Goal: Task Accomplishment & Management: Complete application form

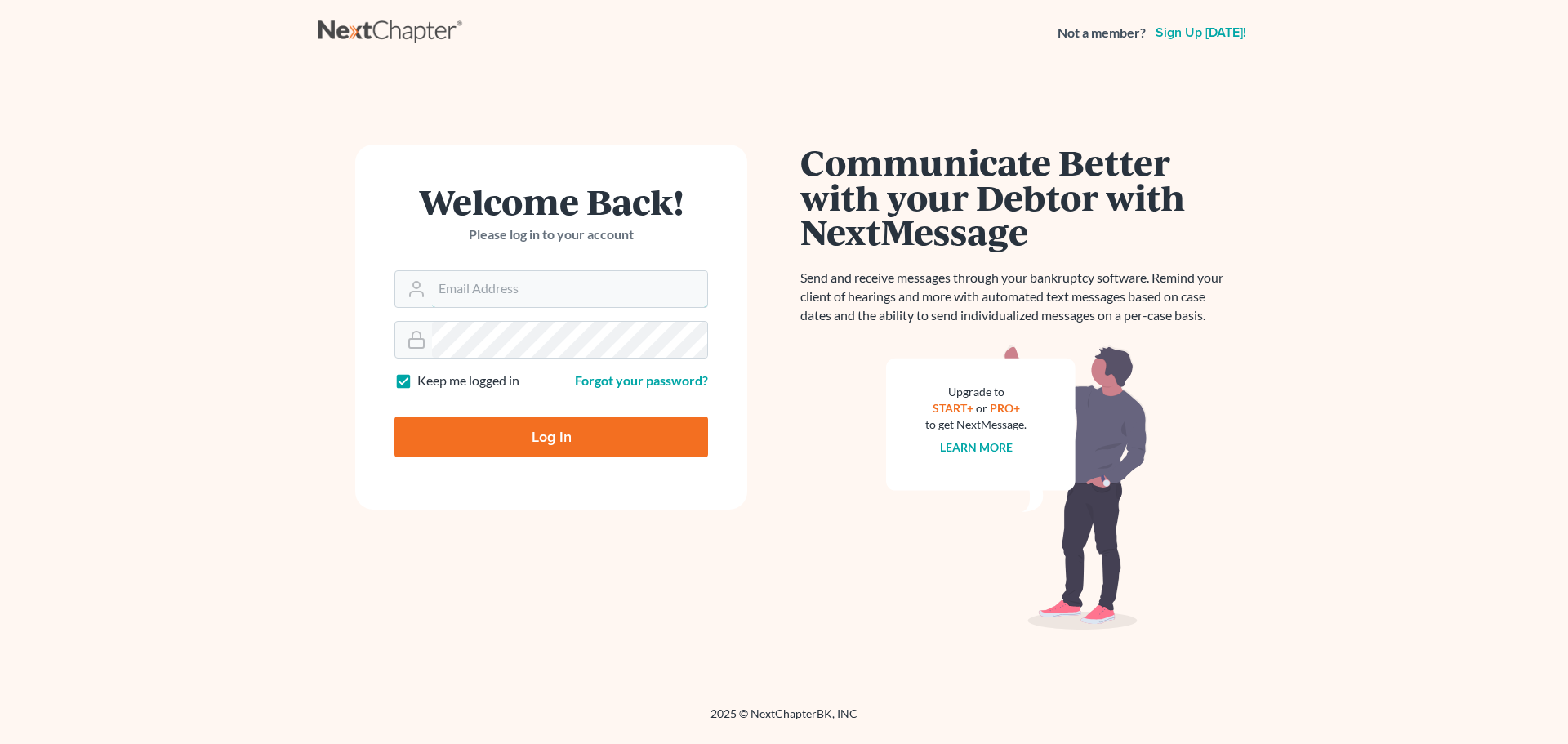
type input "[EMAIL_ADDRESS][DOMAIN_NAME]"
type input "Thinking..."
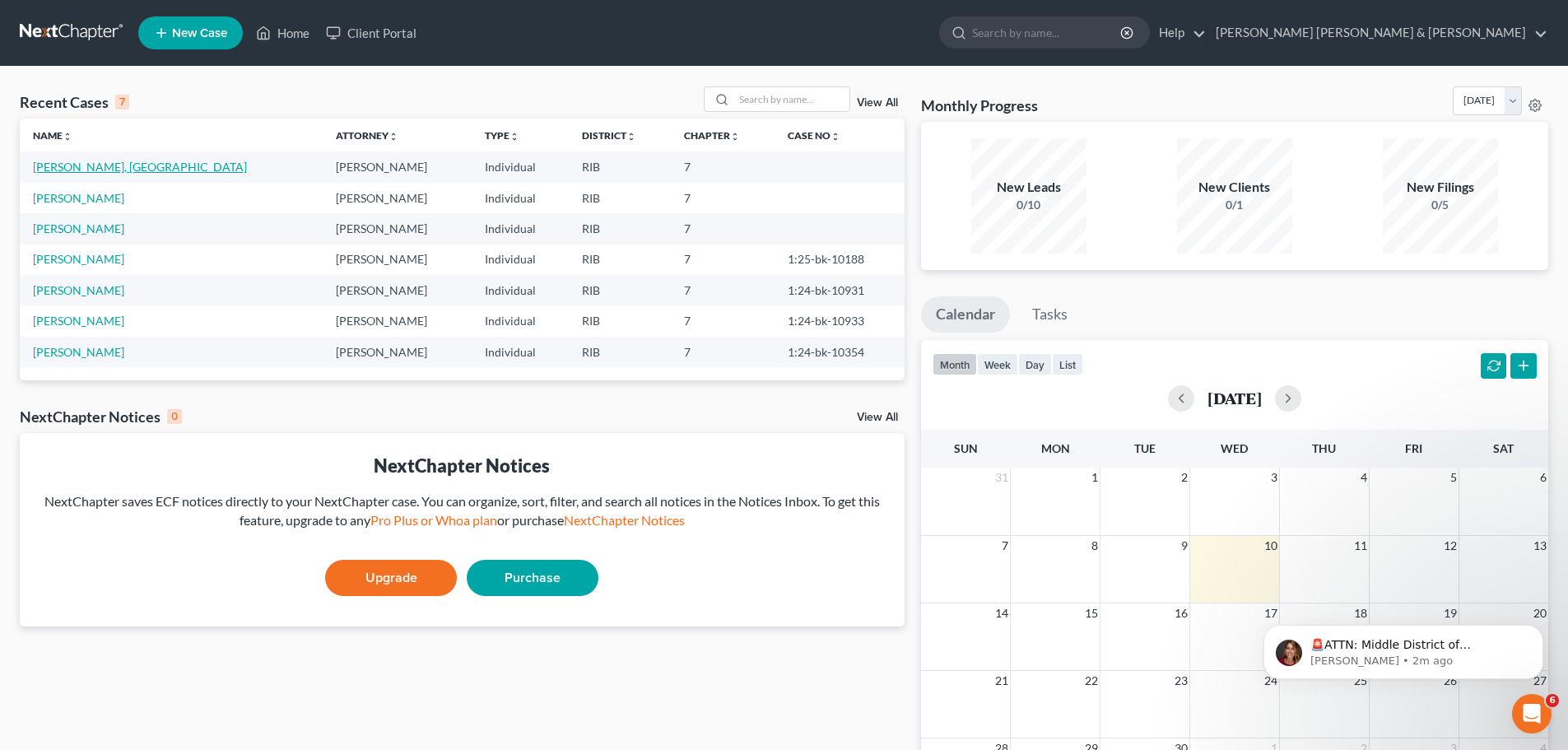
click at [51, 165] on link "[PERSON_NAME], [GEOGRAPHIC_DATA]" at bounding box center [140, 167] width 214 height 14
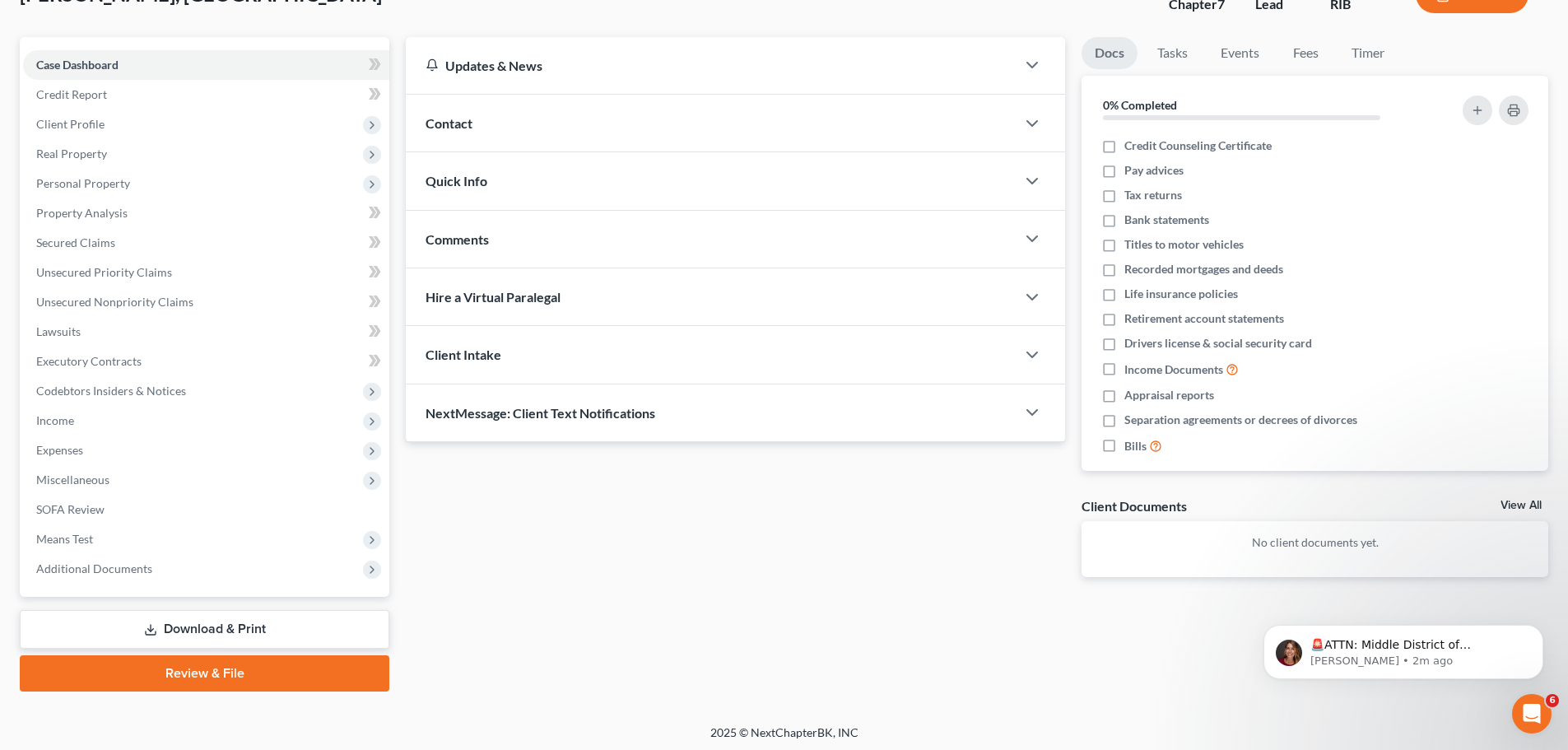
scroll to position [125, 0]
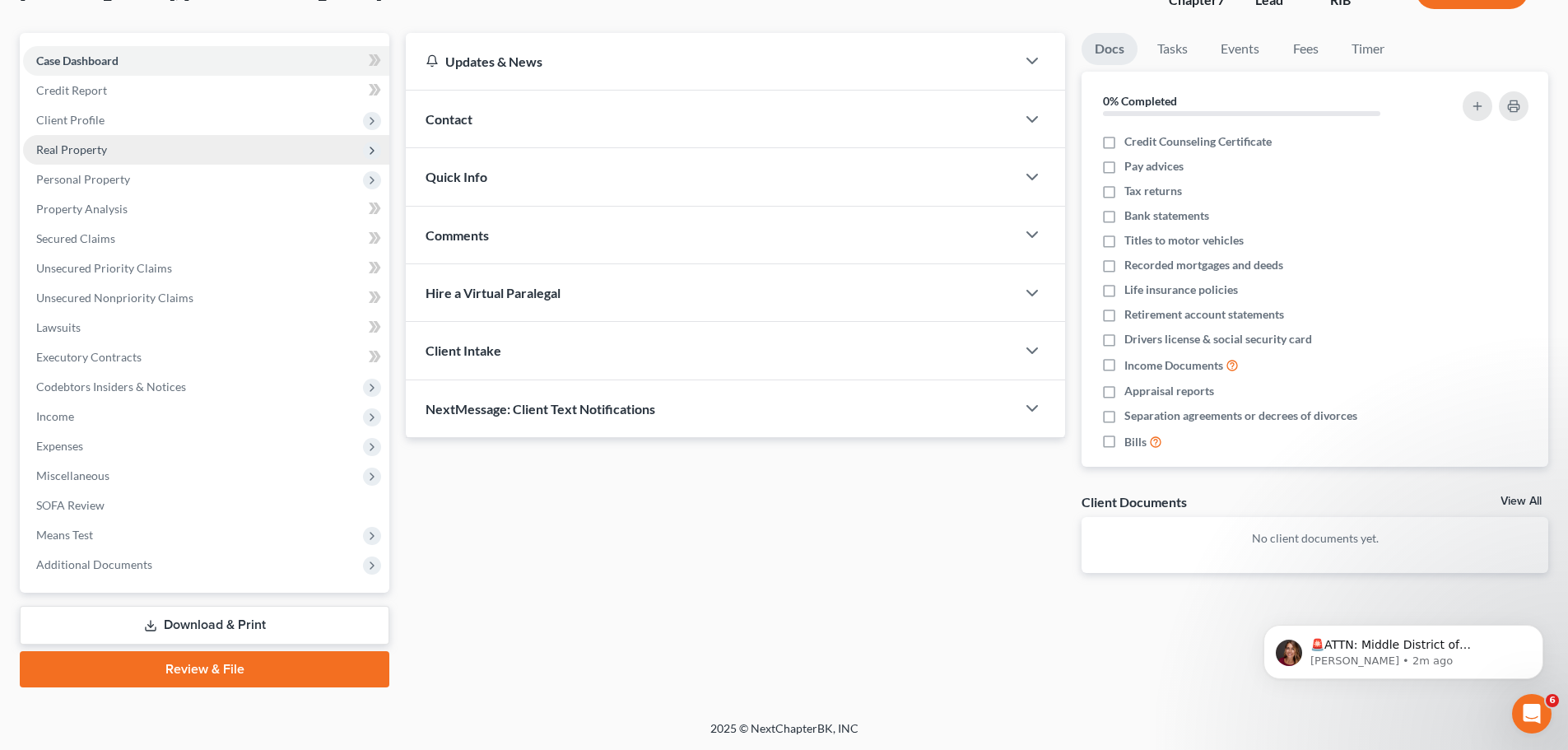
click at [66, 148] on span "Real Property" at bounding box center [71, 149] width 71 height 14
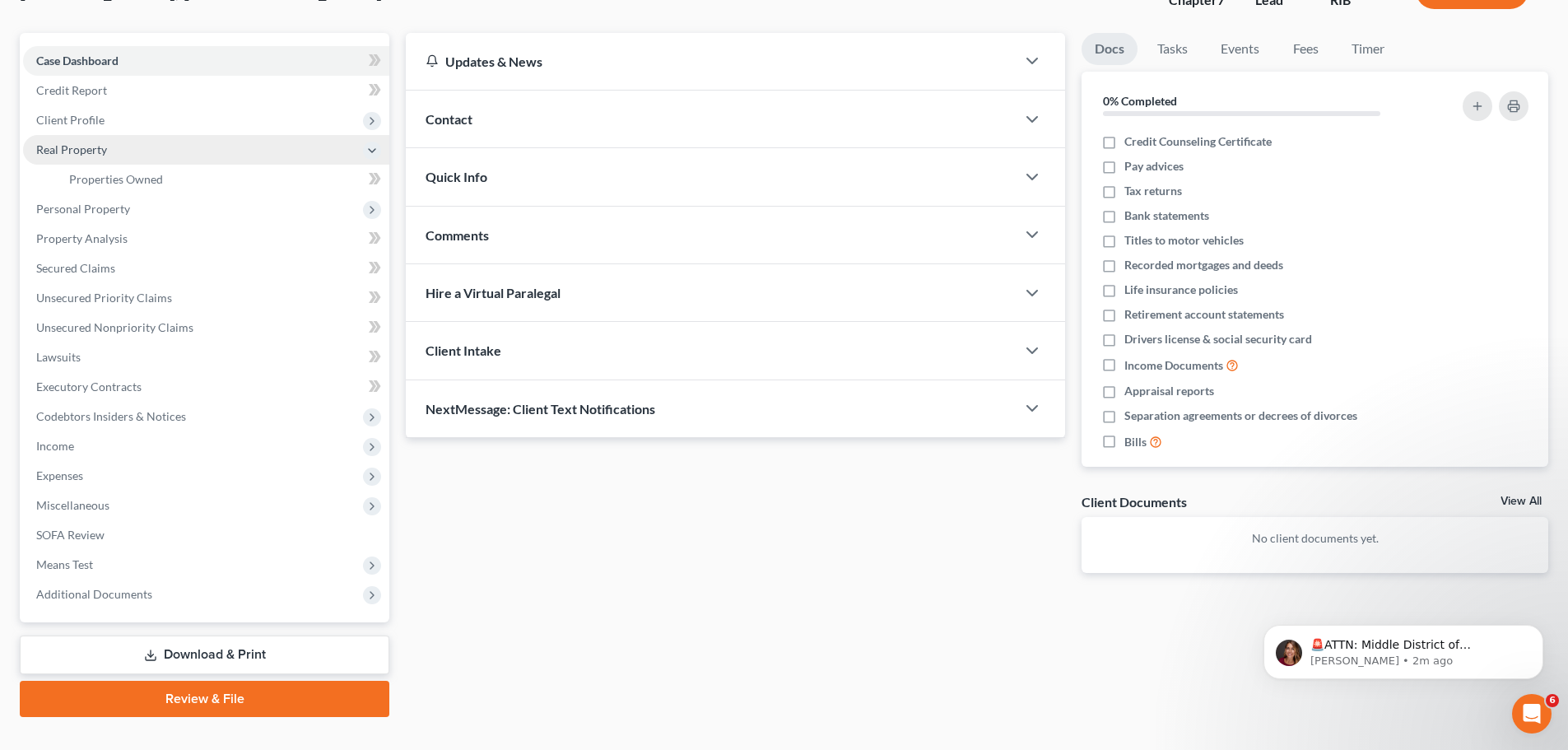
click at [66, 148] on span "Real Property" at bounding box center [71, 149] width 71 height 14
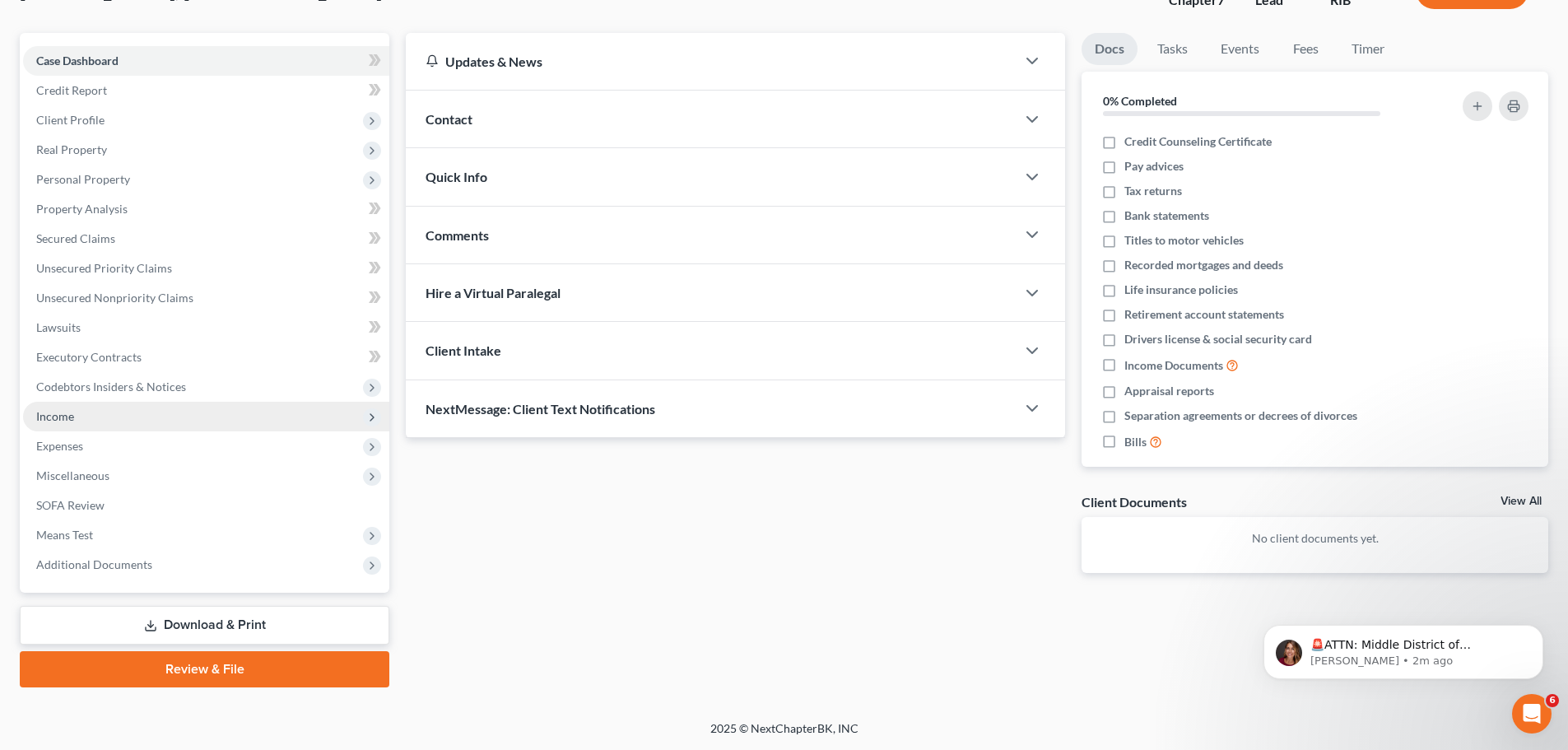
click at [66, 418] on span "Income" at bounding box center [56, 416] width 38 height 14
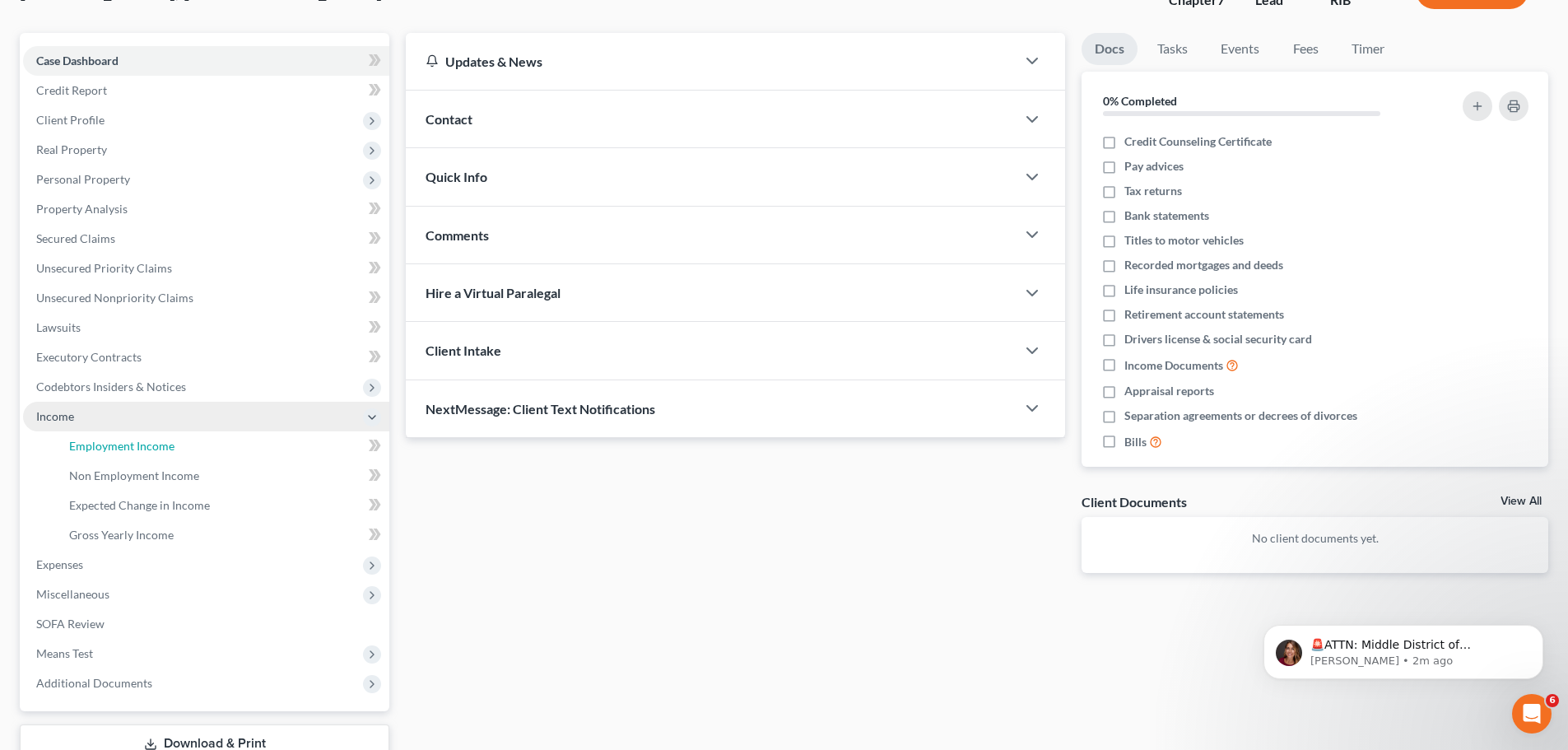
drag, startPoint x: 142, startPoint y: 452, endPoint x: 386, endPoint y: 476, distance: 245.2
click at [144, 452] on span "Employment Income" at bounding box center [121, 446] width 105 height 14
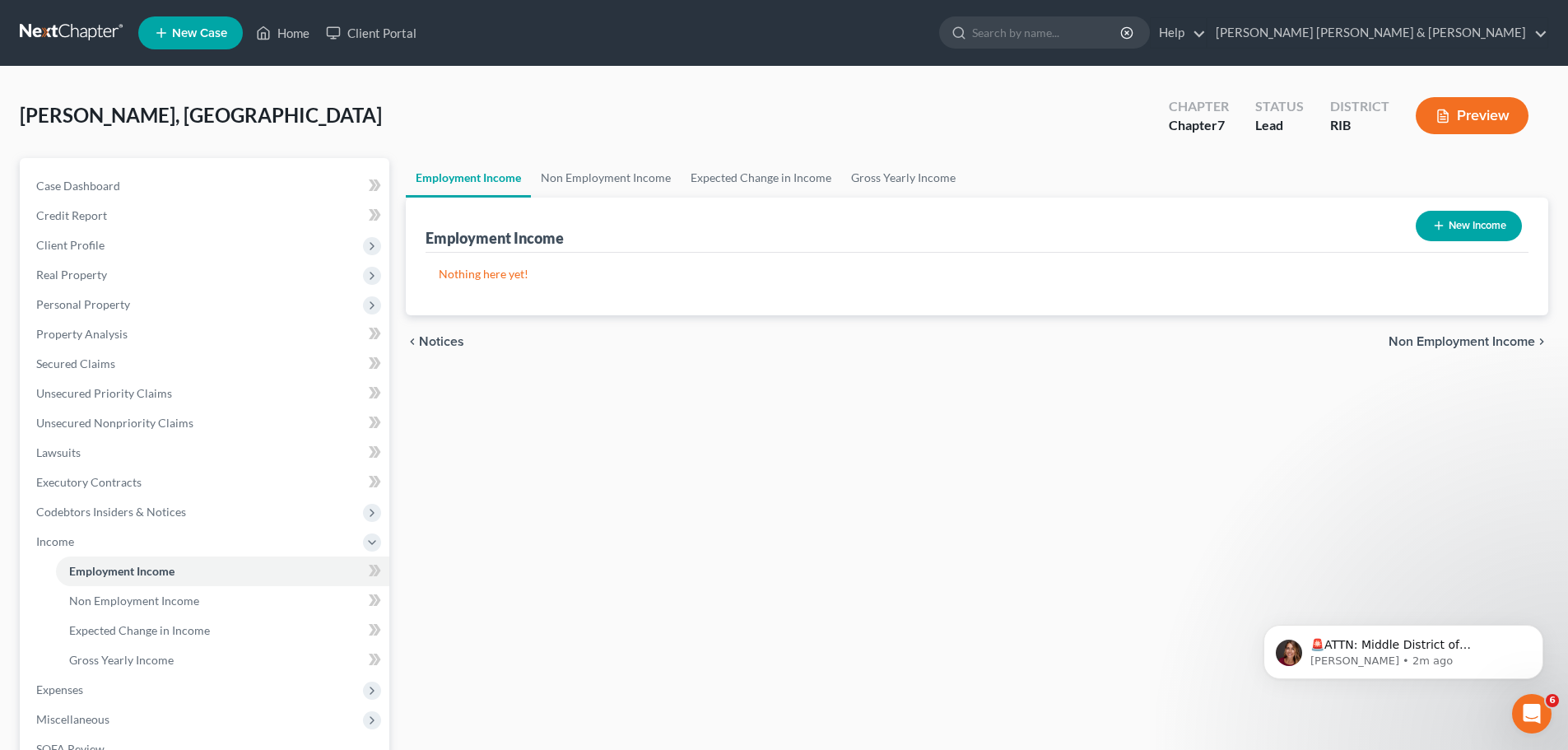
click at [1433, 227] on icon "button" at bounding box center [1439, 226] width 13 height 13
select select "0"
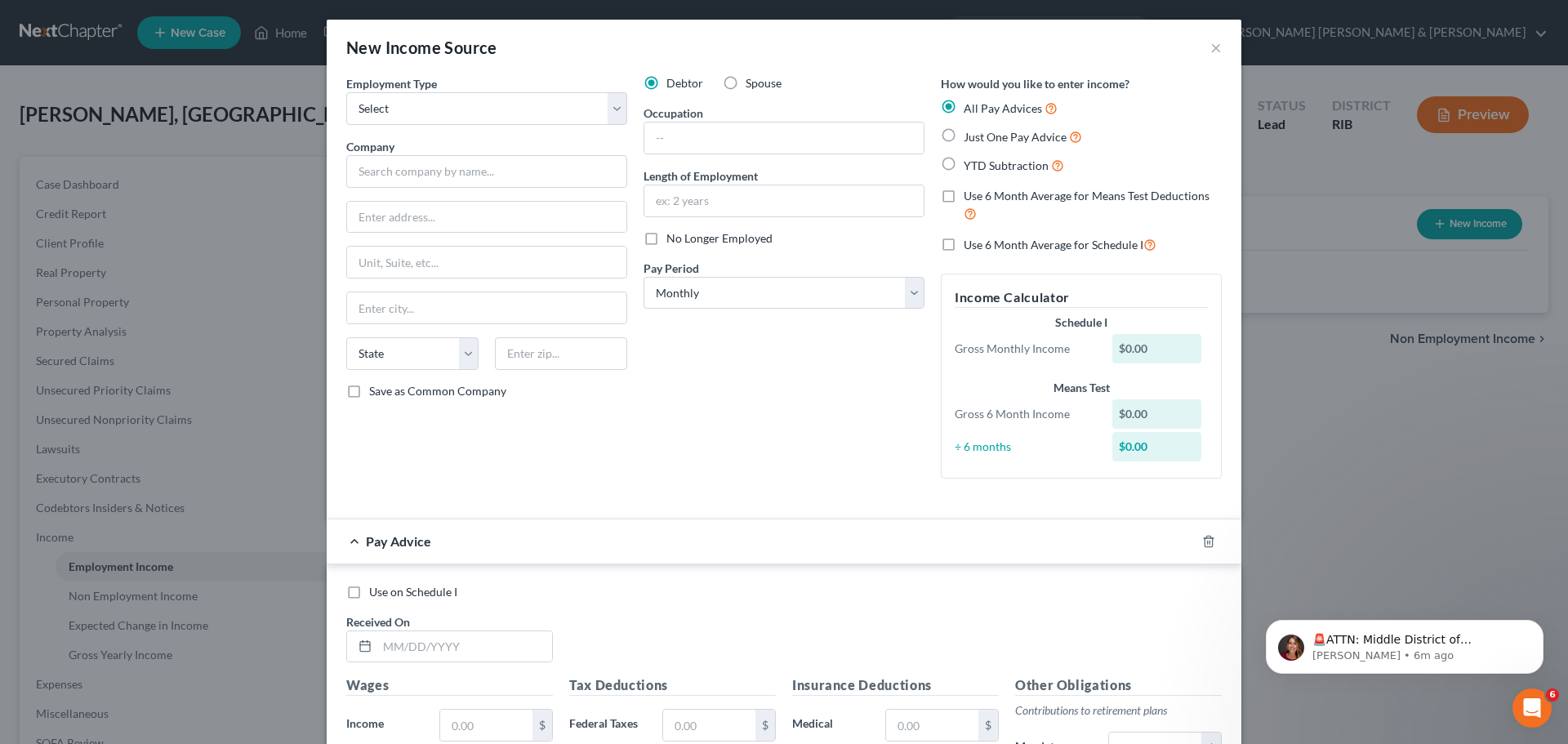
click at [964, 194] on label "Use 6 Month Average for Means Test Deductions" at bounding box center [1093, 205] width 258 height 35
click at [970, 194] on input "Use 6 Month Average for Means Test Deductions" at bounding box center [975, 193] width 11 height 11
checkbox input "true"
click at [964, 245] on label "Use 6 Month Average for Schedule I" at bounding box center [1060, 244] width 193 height 19
click at [970, 245] on input "Use 6 Month Average for Schedule I" at bounding box center [975, 240] width 11 height 11
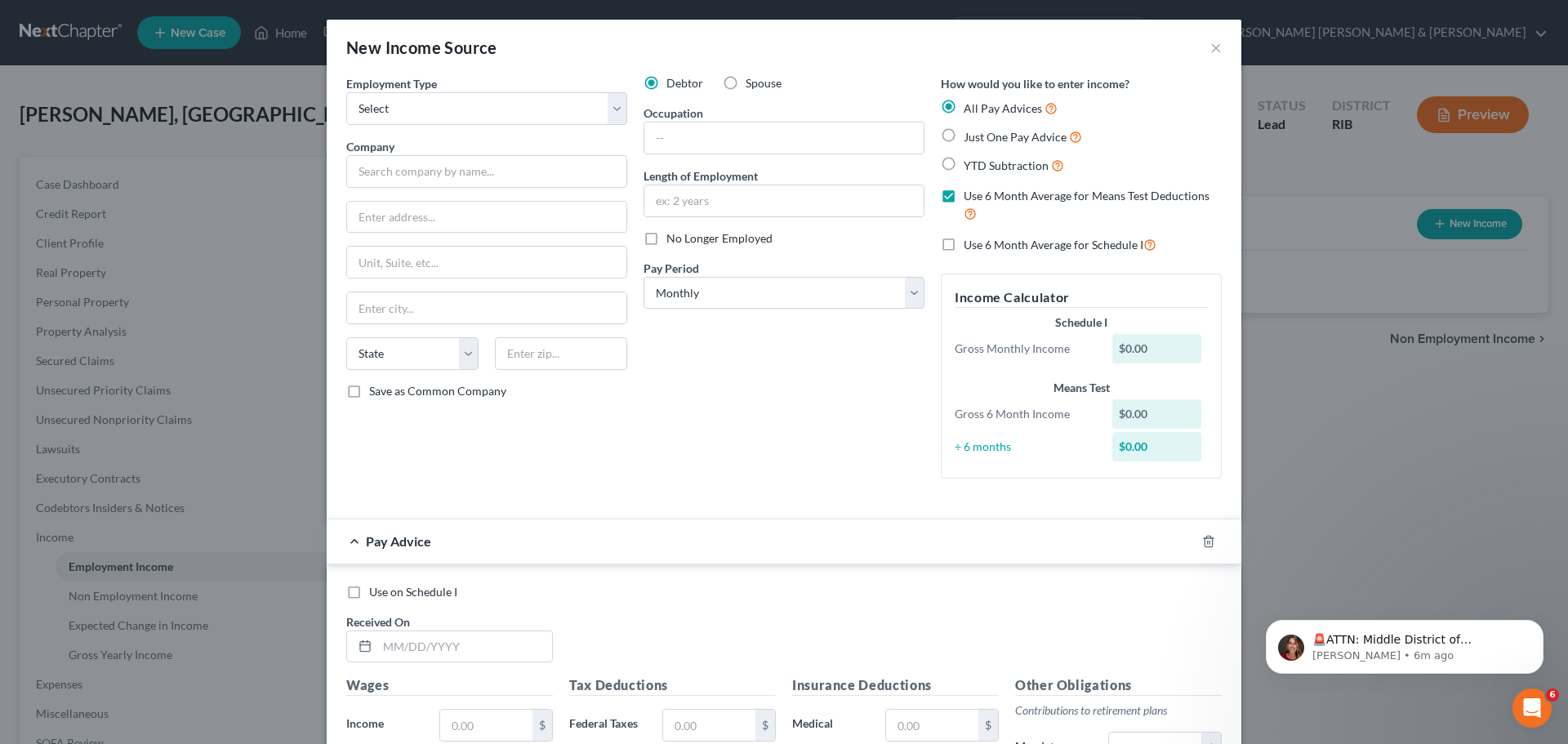
checkbox input "true"
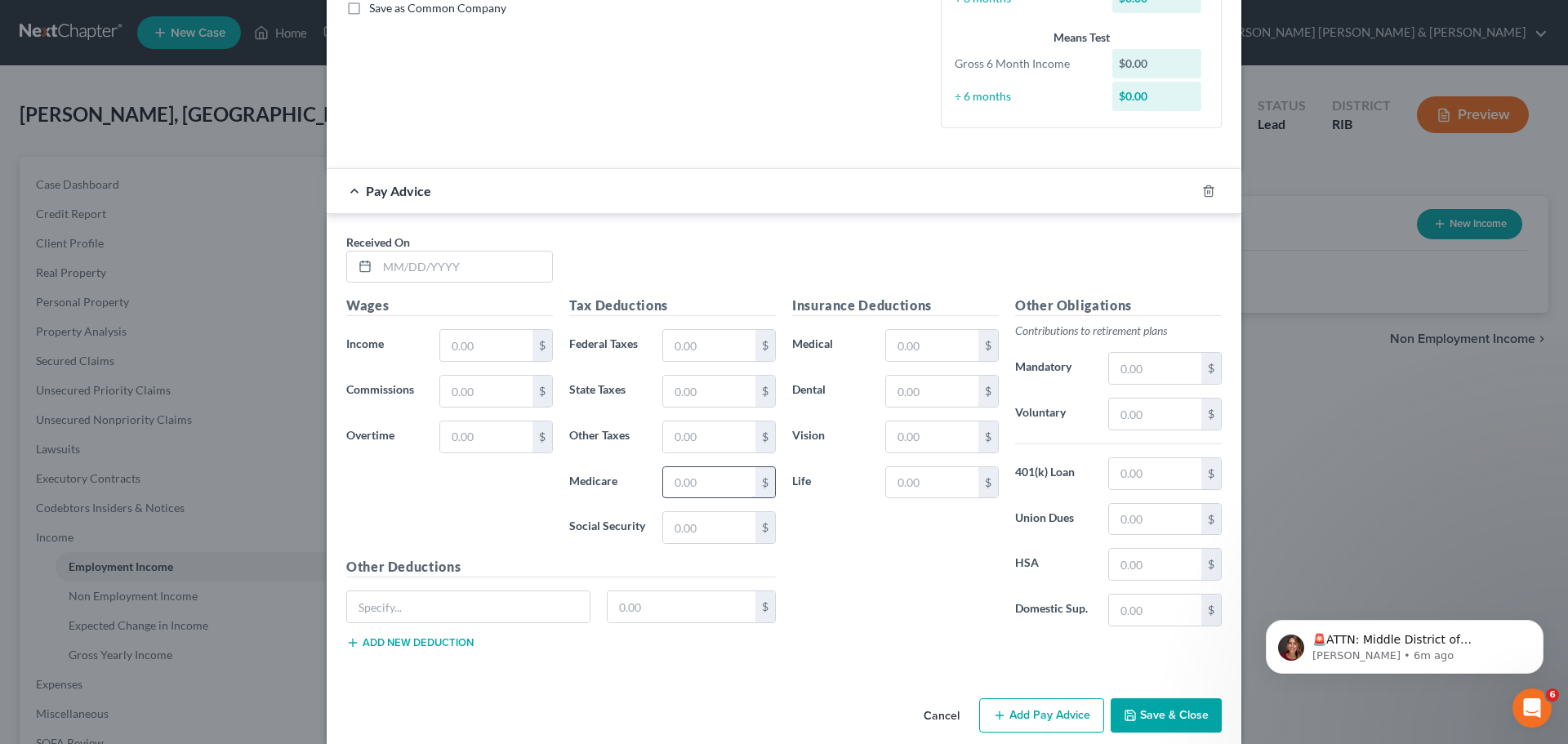
scroll to position [404, 0]
